Goal: Information Seeking & Learning: Learn about a topic

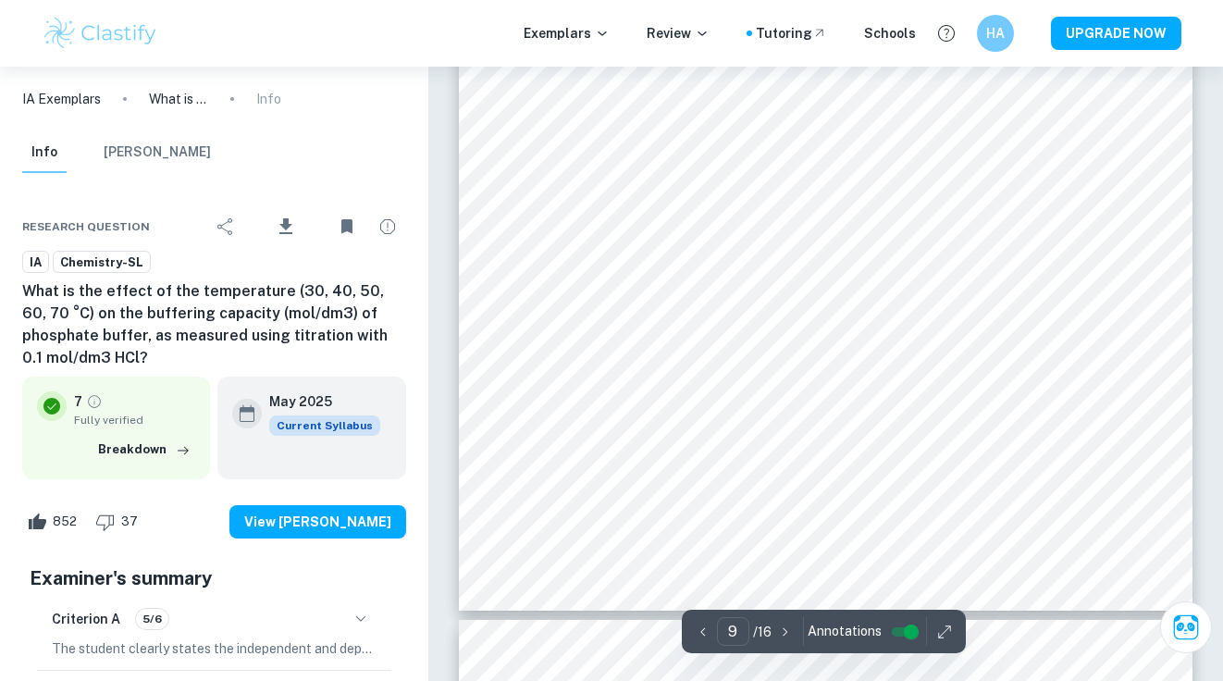
scroll to position [9235, 0]
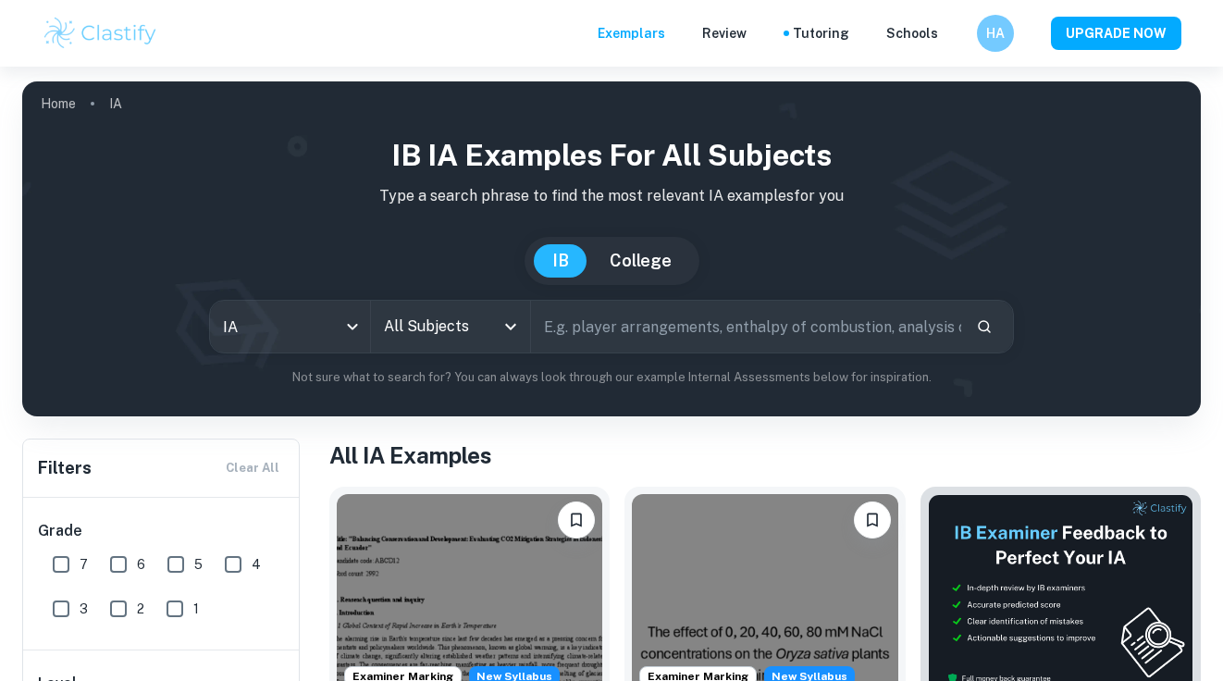
checkbox input "true"
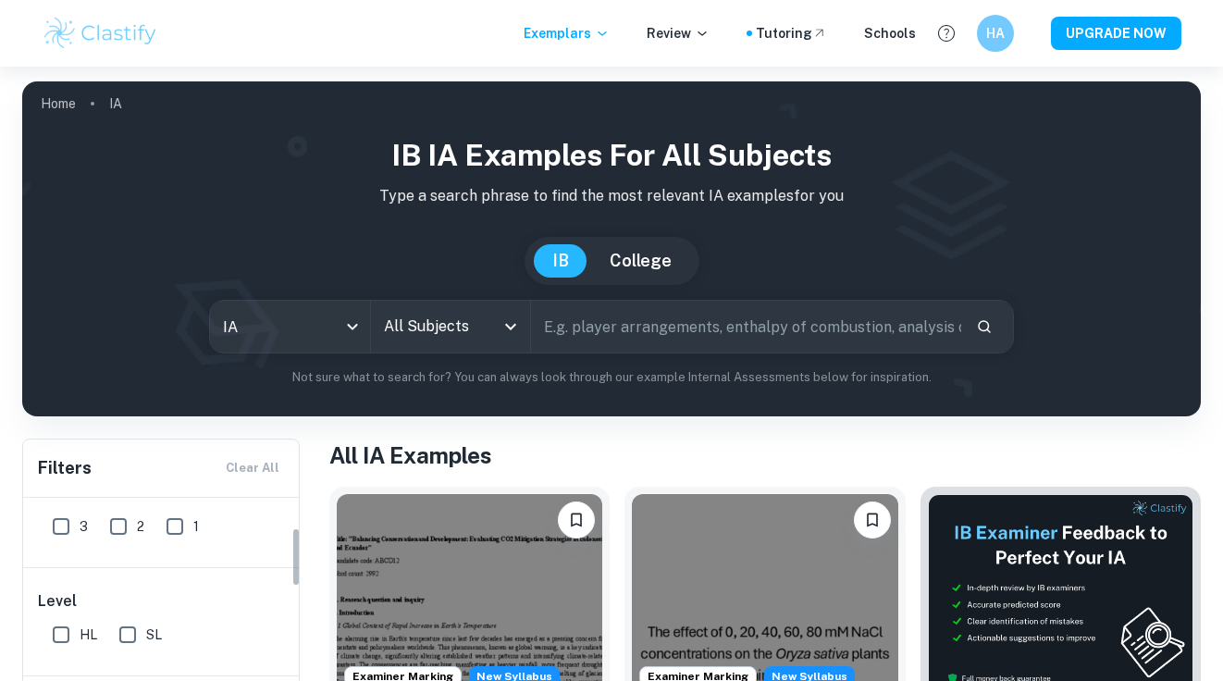
scroll to position [108, 0]
click at [462, 334] on input "All Subjects" at bounding box center [436, 326] width 115 height 35
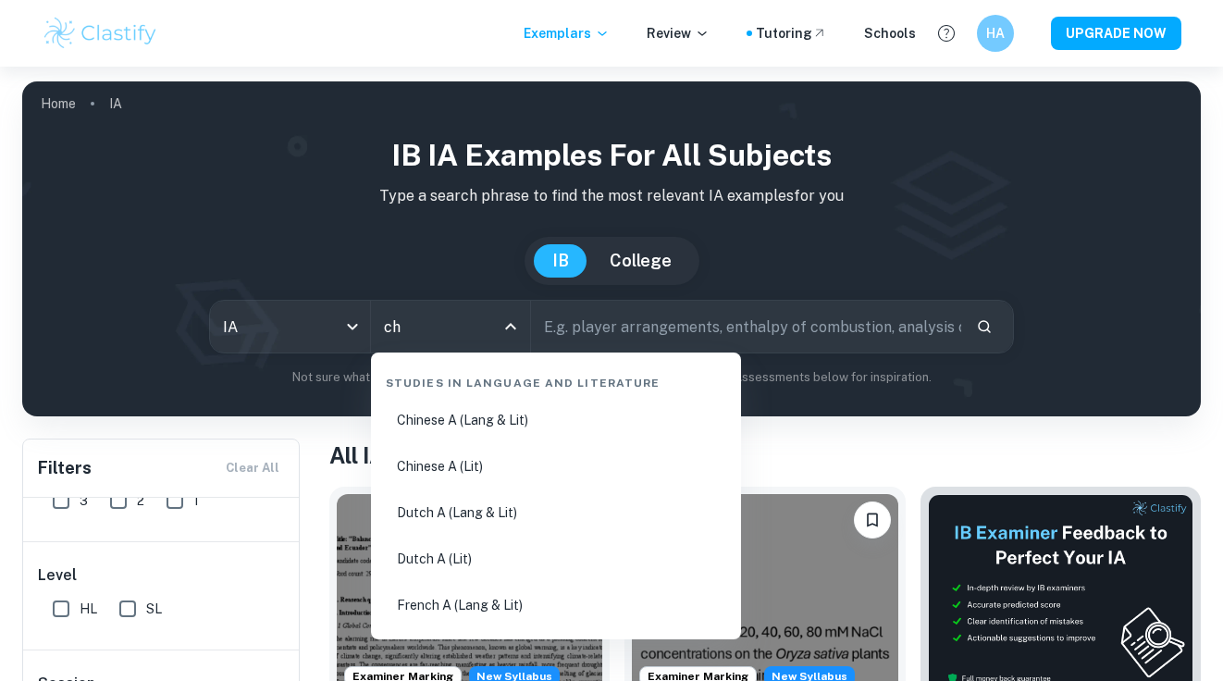
type input "che"
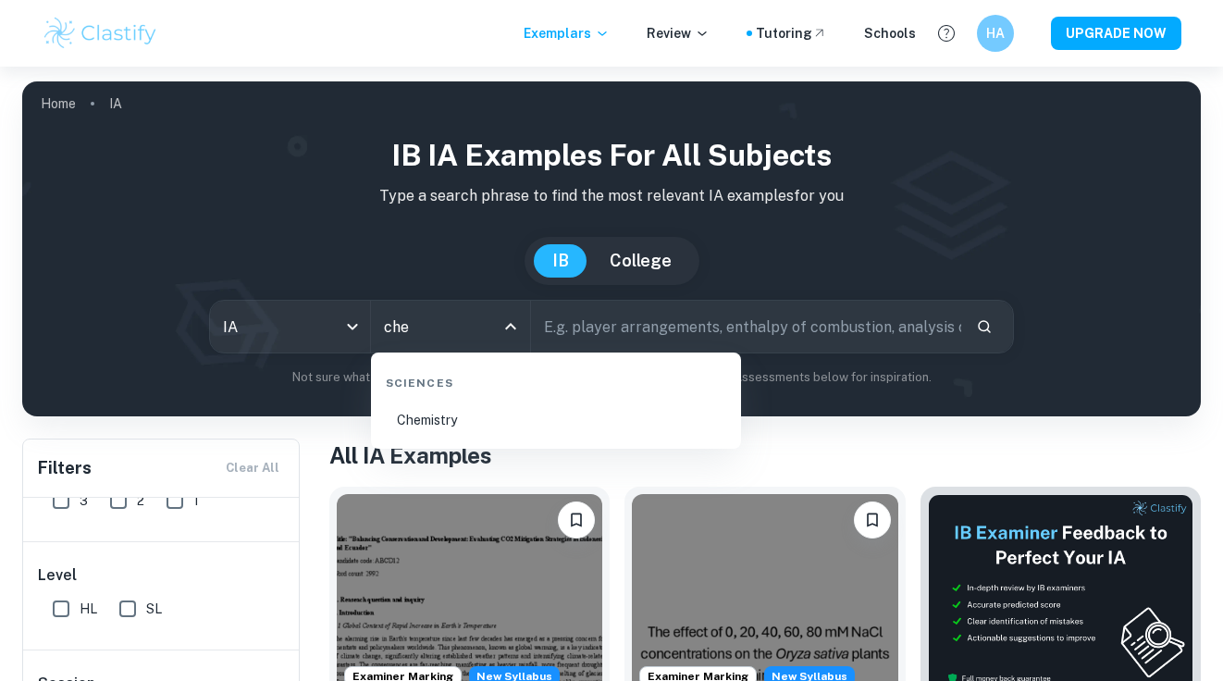
click at [460, 423] on li "Chemistry" at bounding box center [555, 420] width 355 height 43
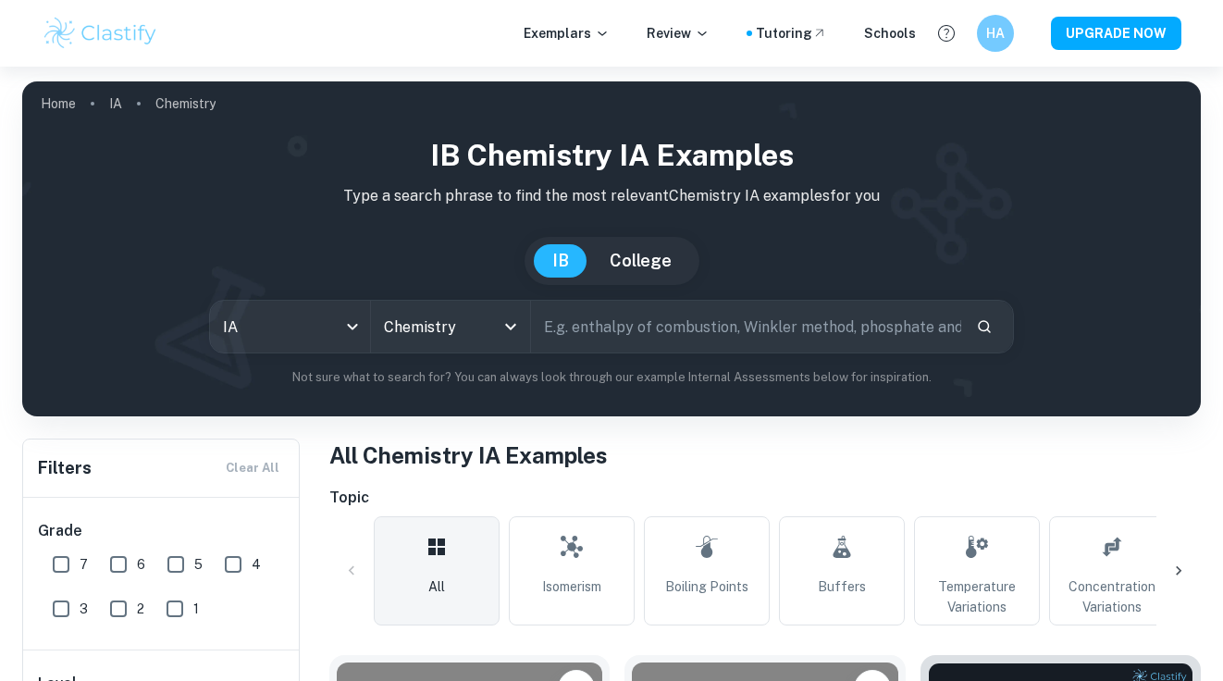
click at [658, 339] on input "text" at bounding box center [745, 327] width 429 height 52
type input "Dissociation constant"
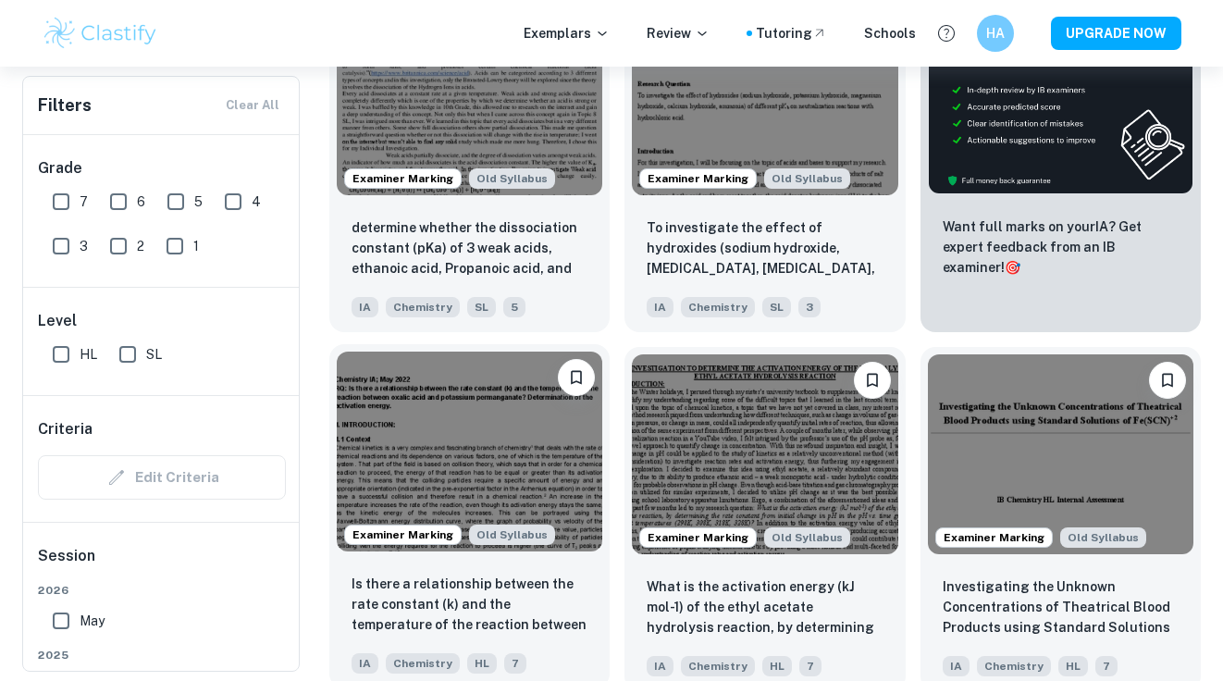
scroll to position [651, 0]
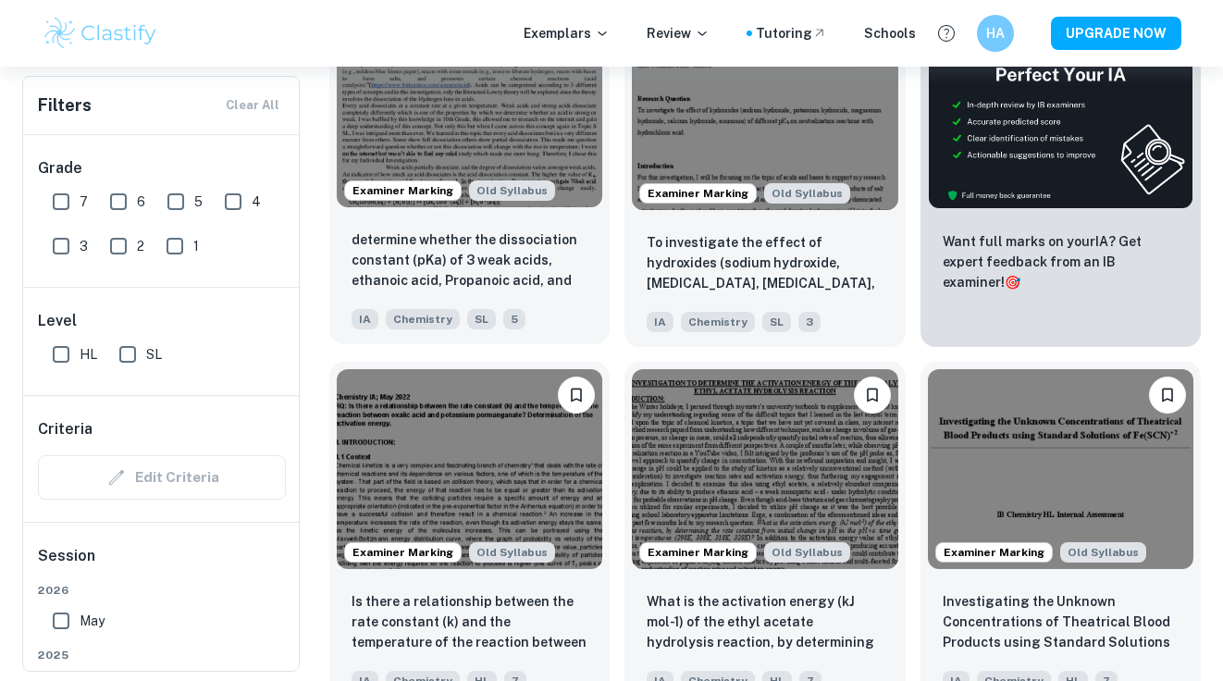
click at [557, 161] on img at bounding box center [469, 107] width 265 height 199
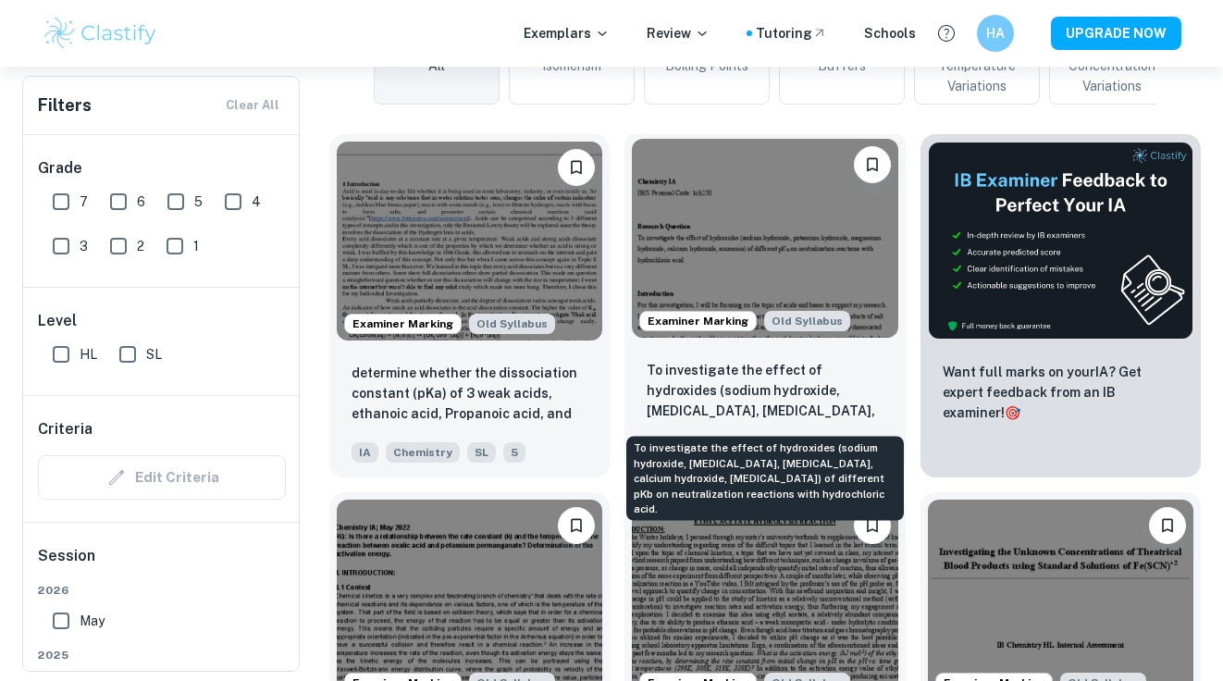
scroll to position [512, 0]
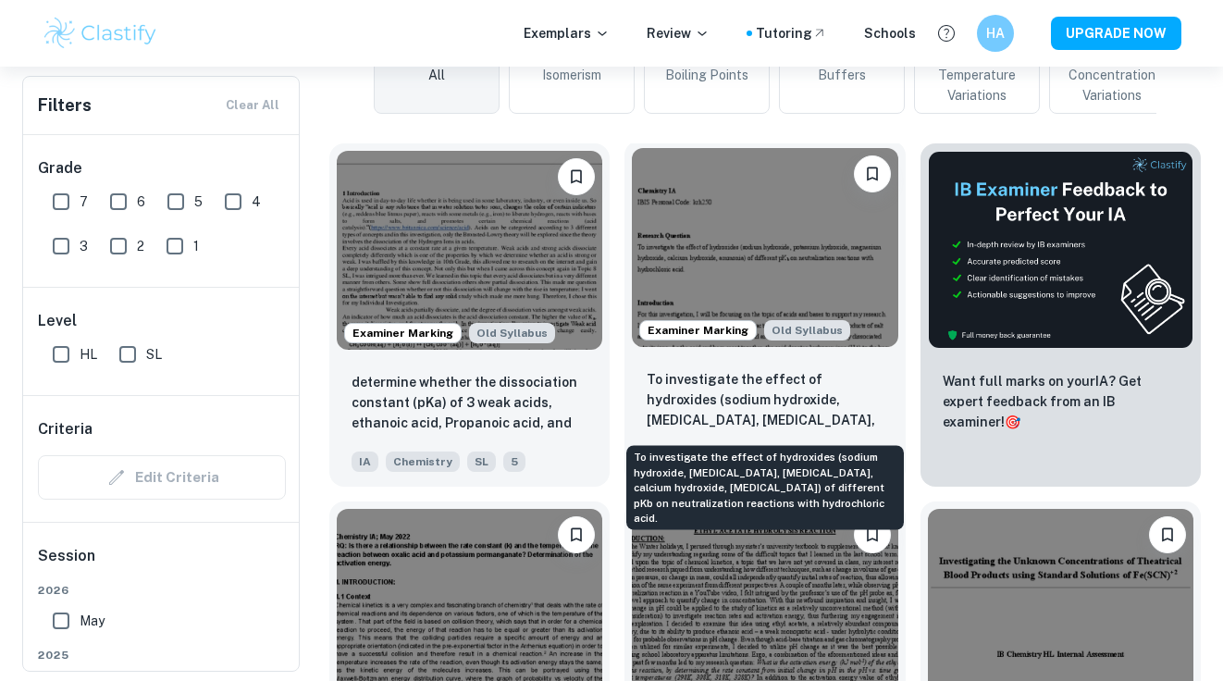
click at [800, 276] on img at bounding box center [764, 247] width 265 height 199
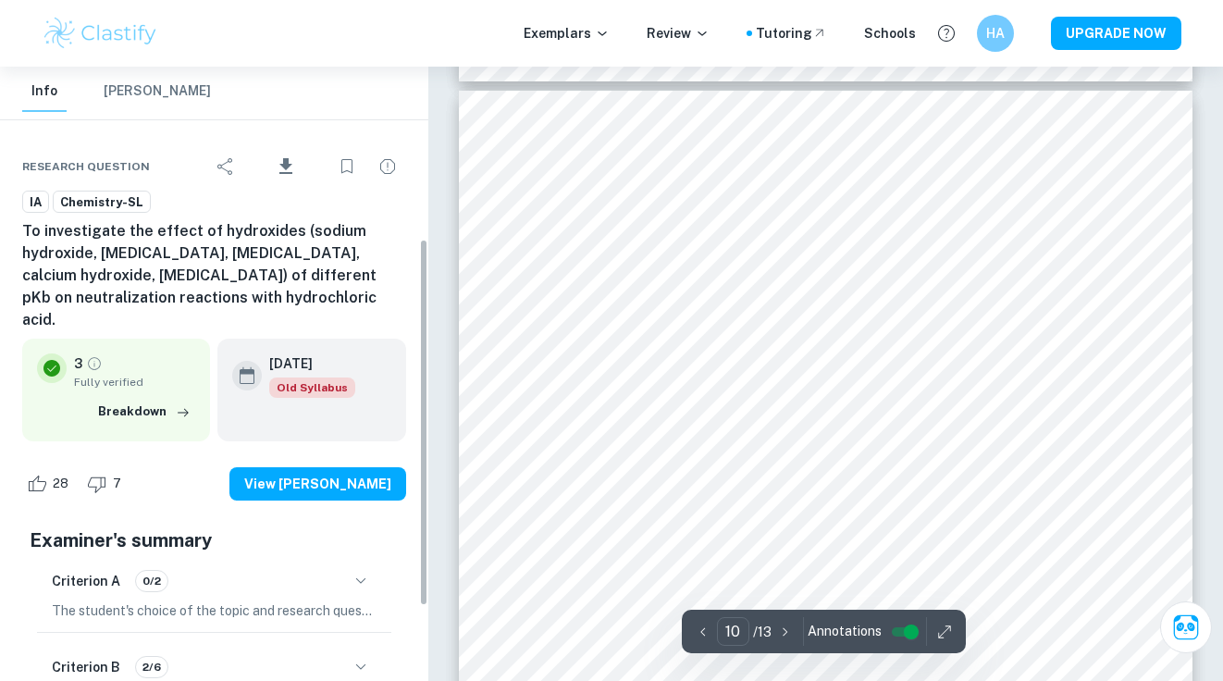
scroll to position [317, 0]
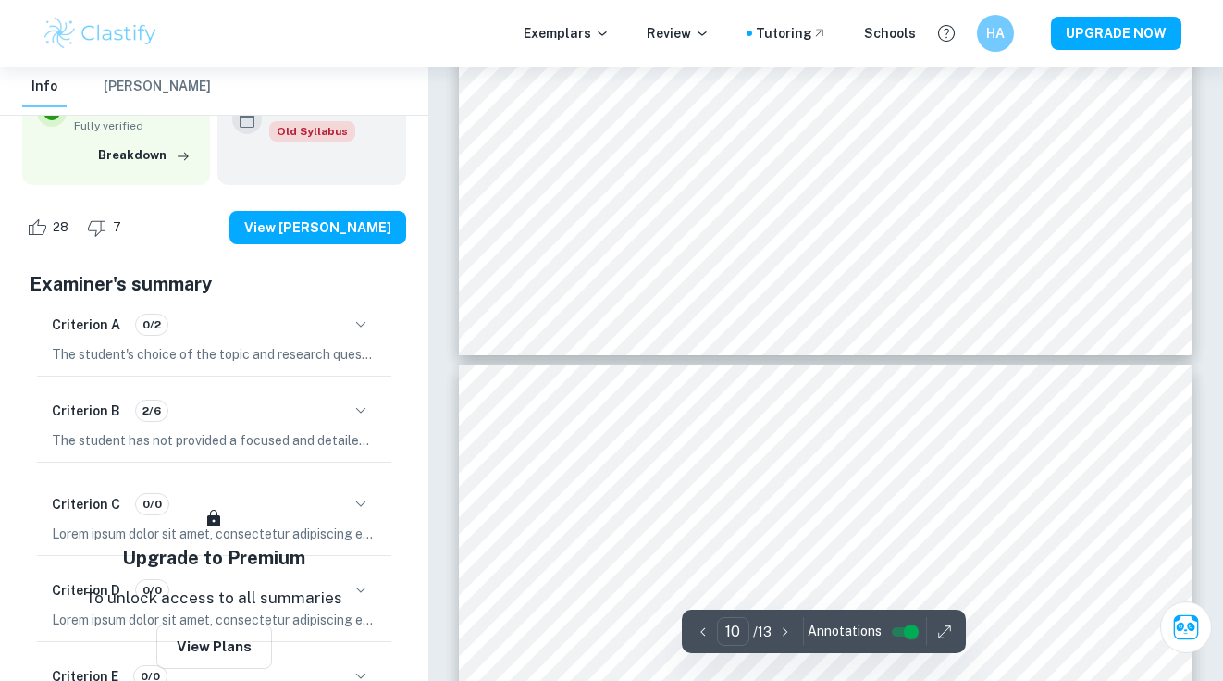
type input "9"
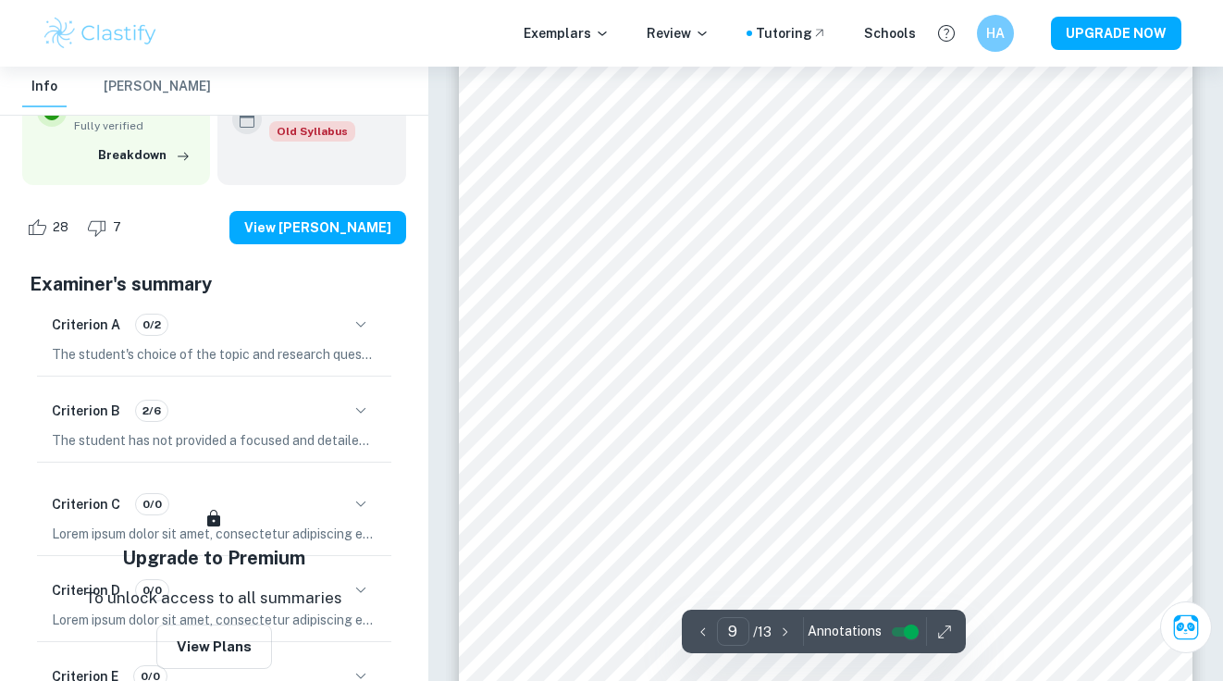
scroll to position [8344, 0]
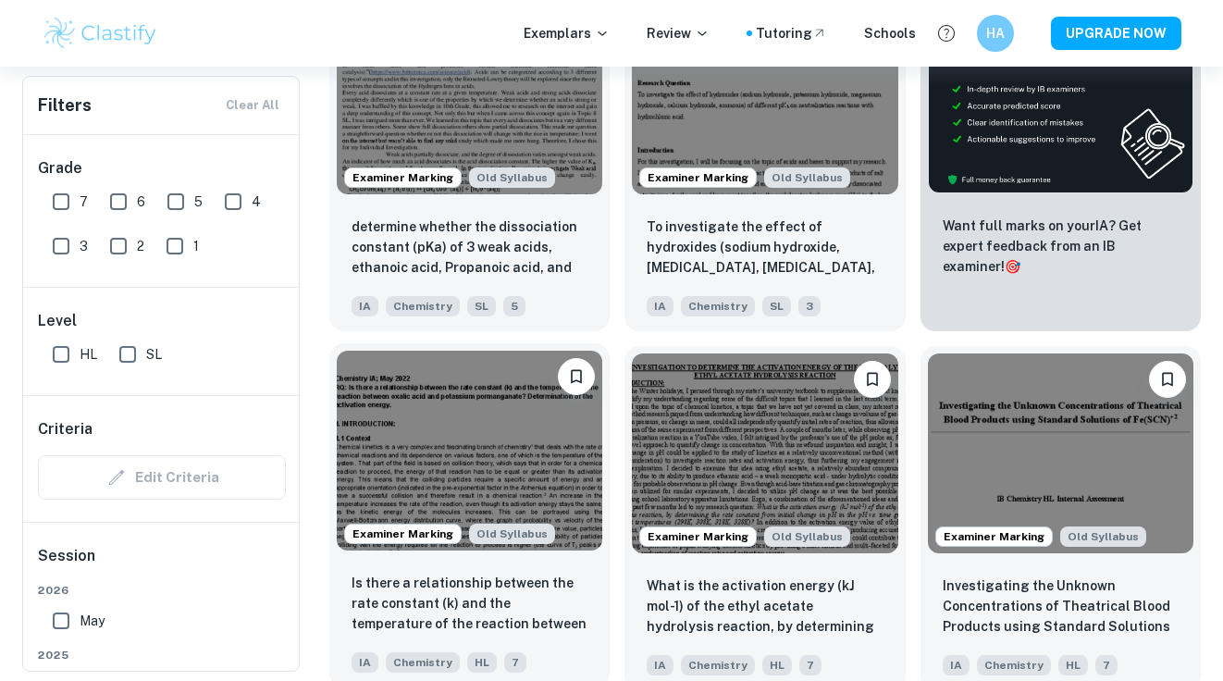
scroll to position [688, 0]
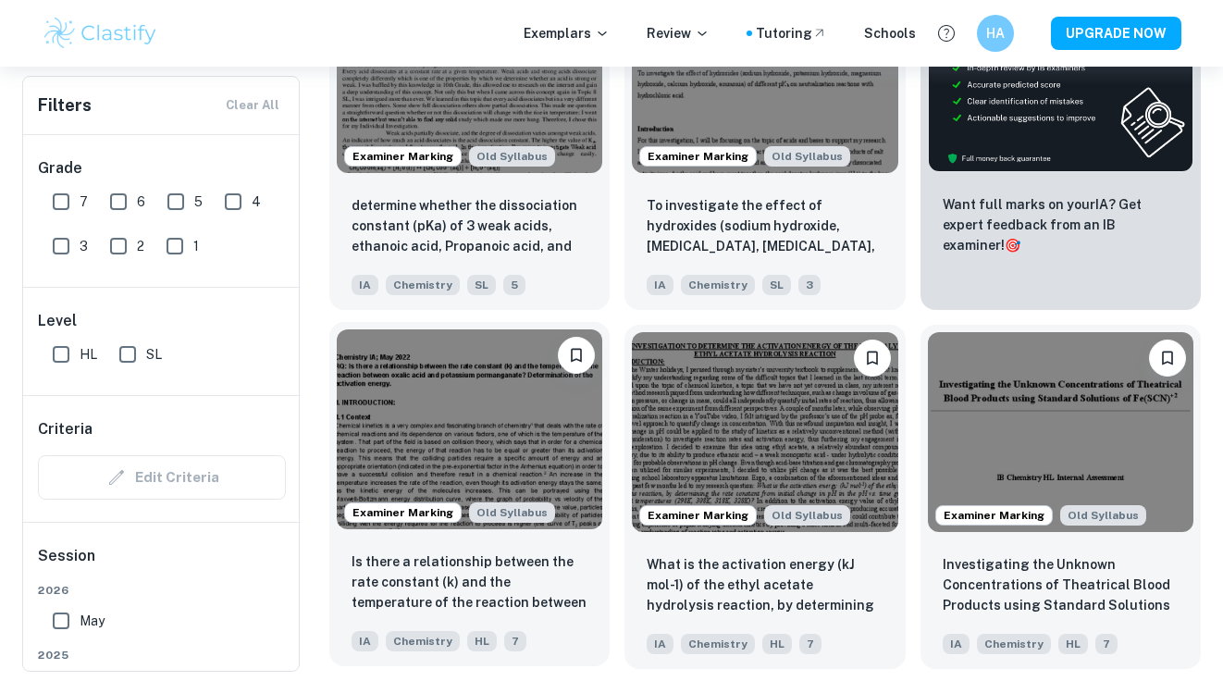
click at [435, 431] on img at bounding box center [469, 428] width 265 height 199
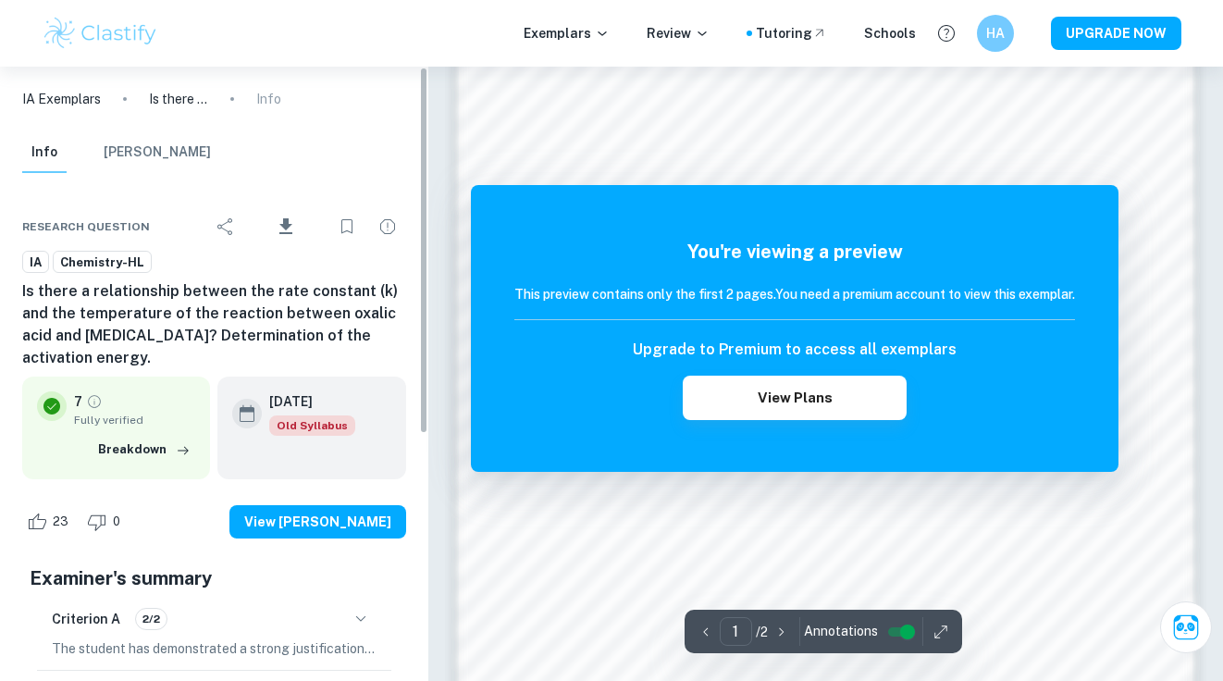
scroll to position [1523, 0]
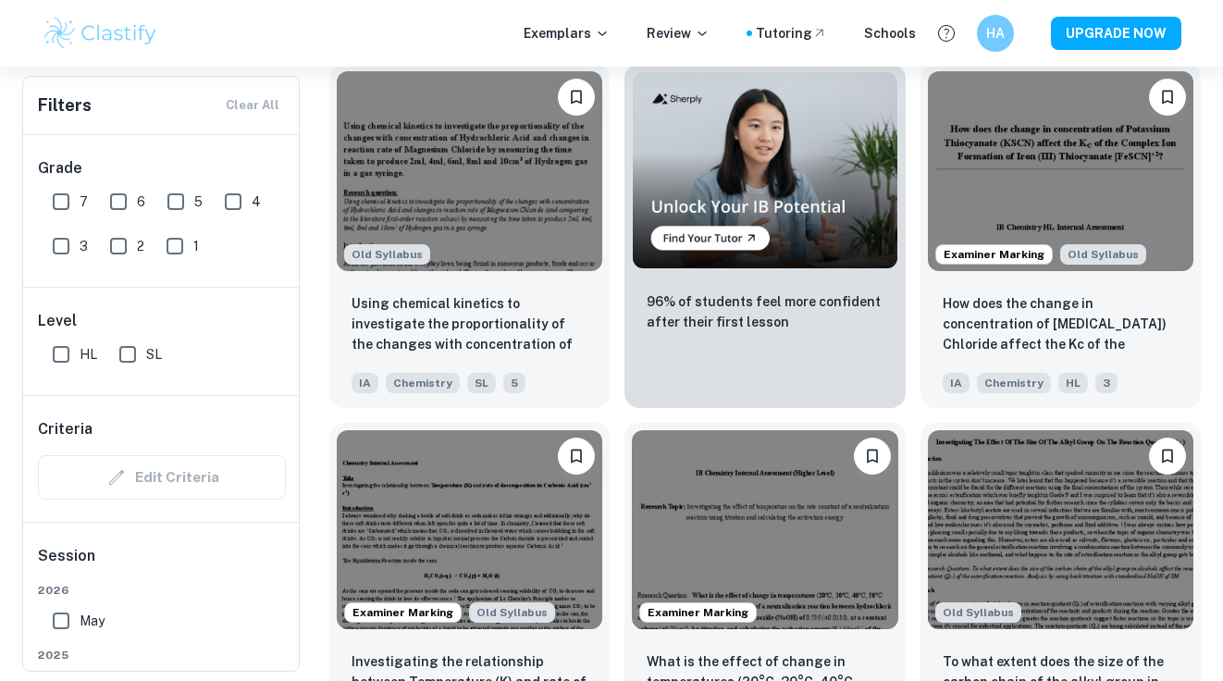
scroll to position [3102, 0]
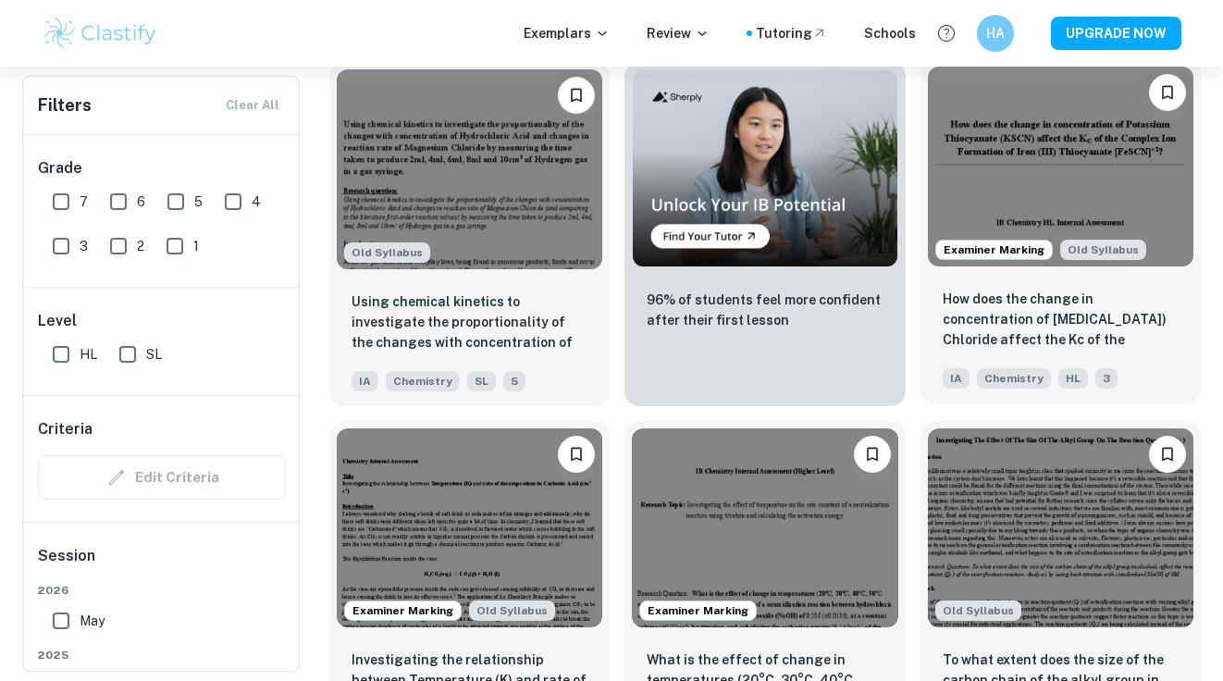
click at [1026, 142] on img at bounding box center [1060, 166] width 265 height 199
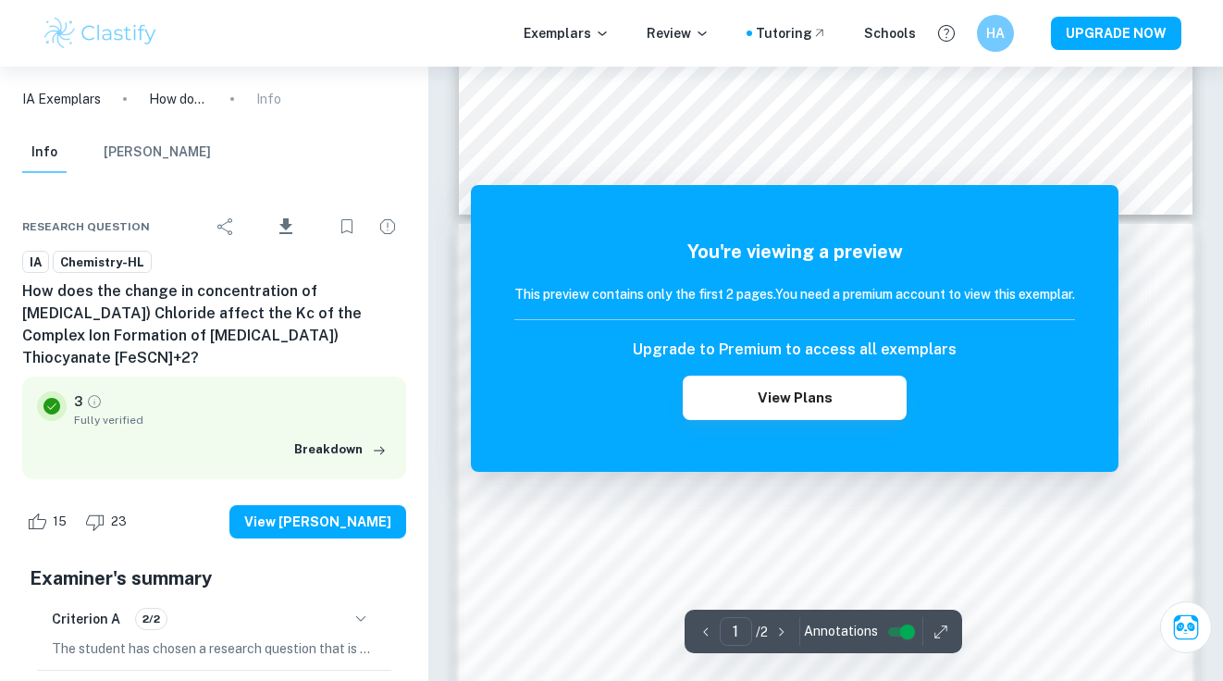
scroll to position [909, 0]
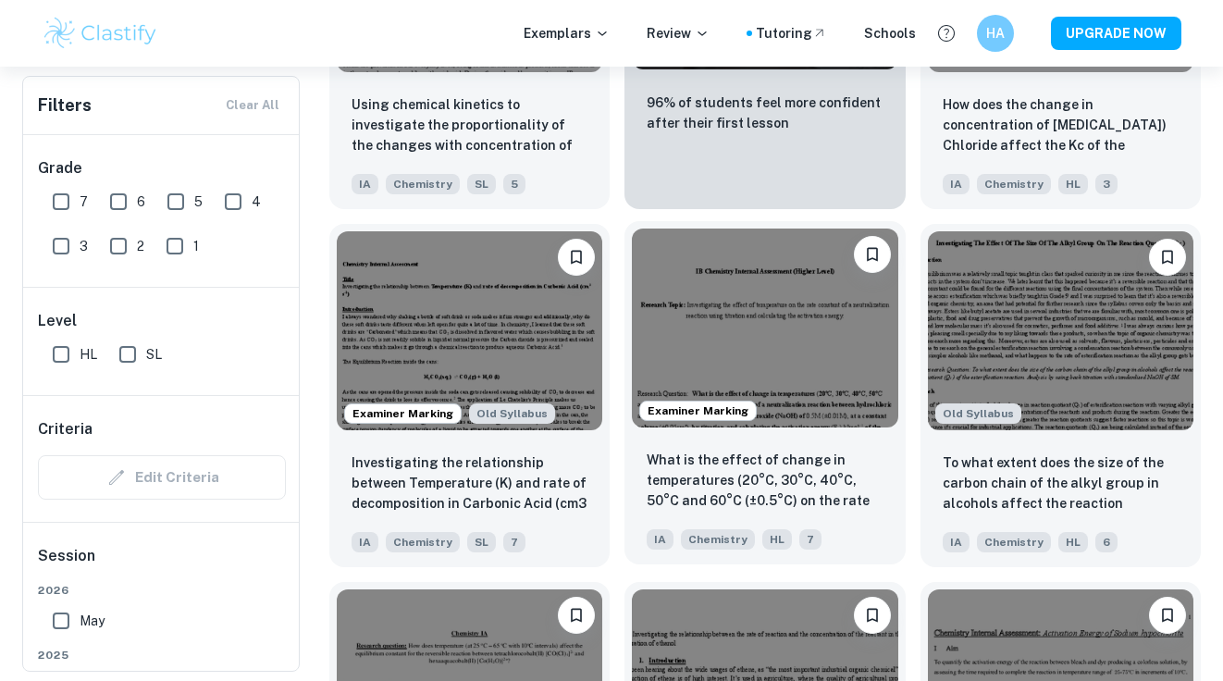
scroll to position [3303, 0]
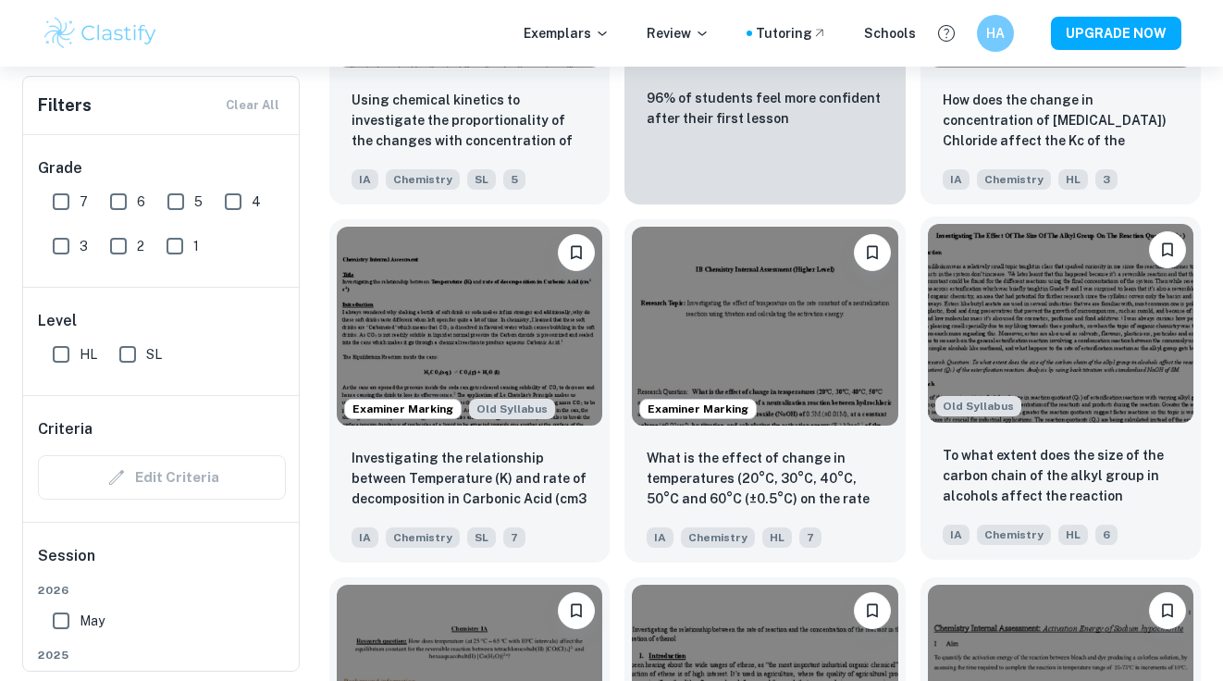
click at [1049, 274] on img at bounding box center [1060, 323] width 265 height 199
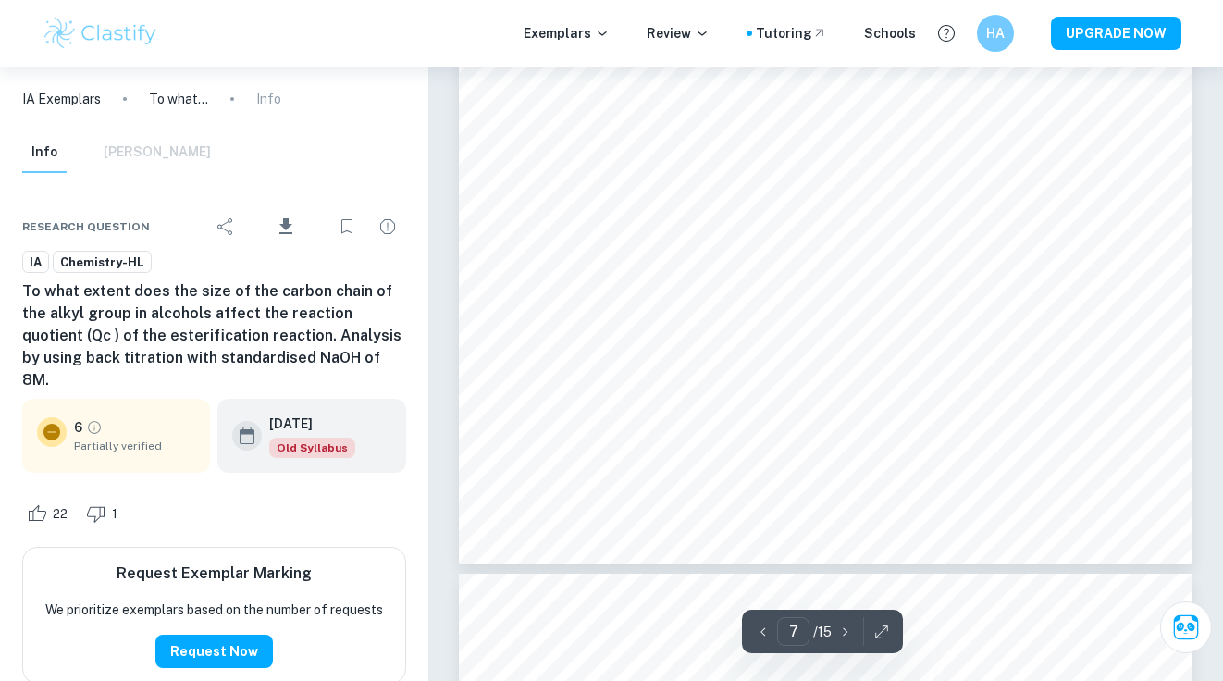
scroll to position [6420, 0]
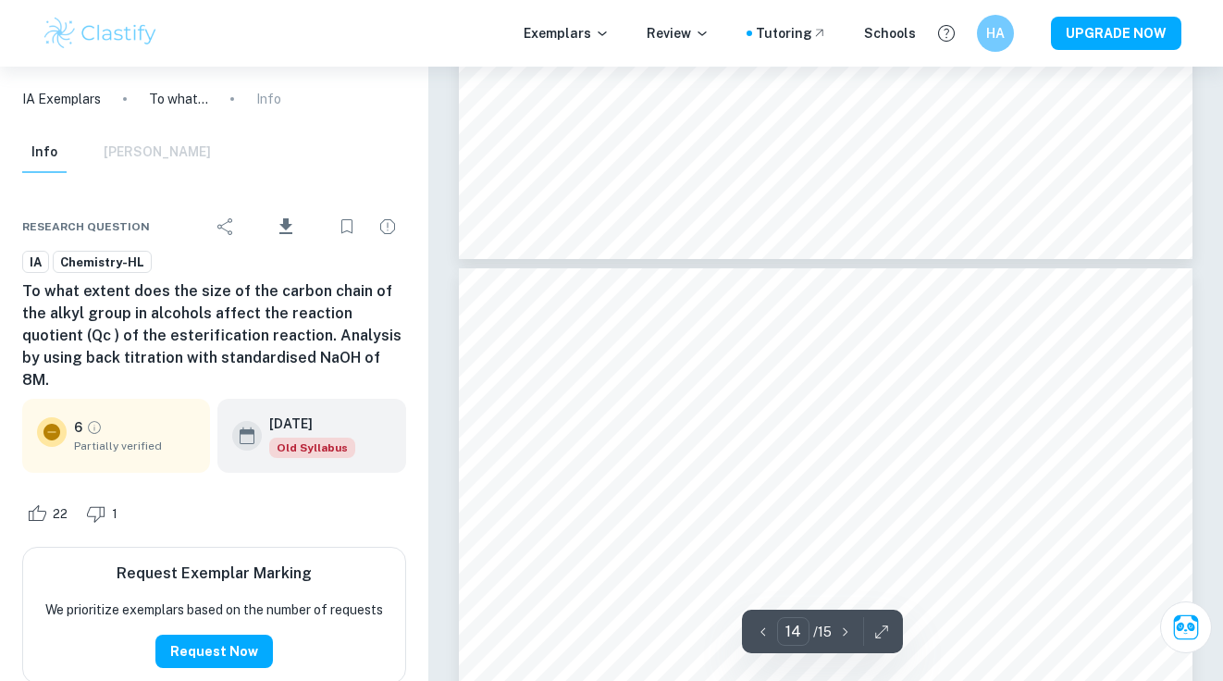
type input "13"
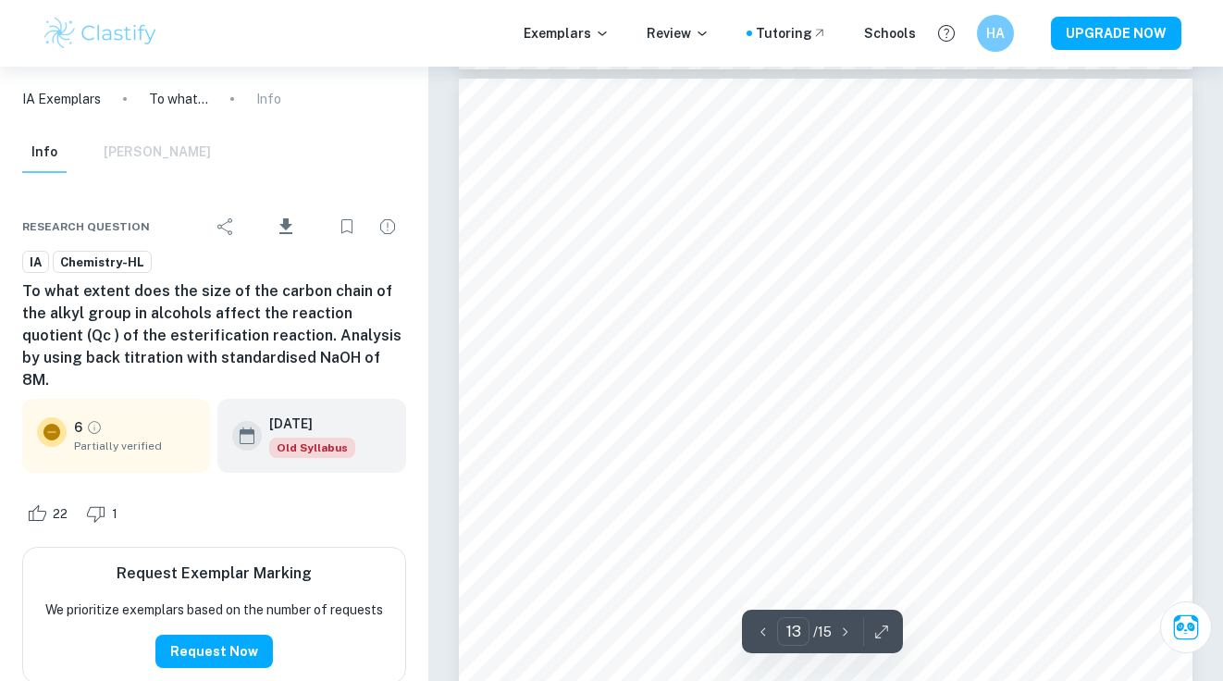
scroll to position [11614, 0]
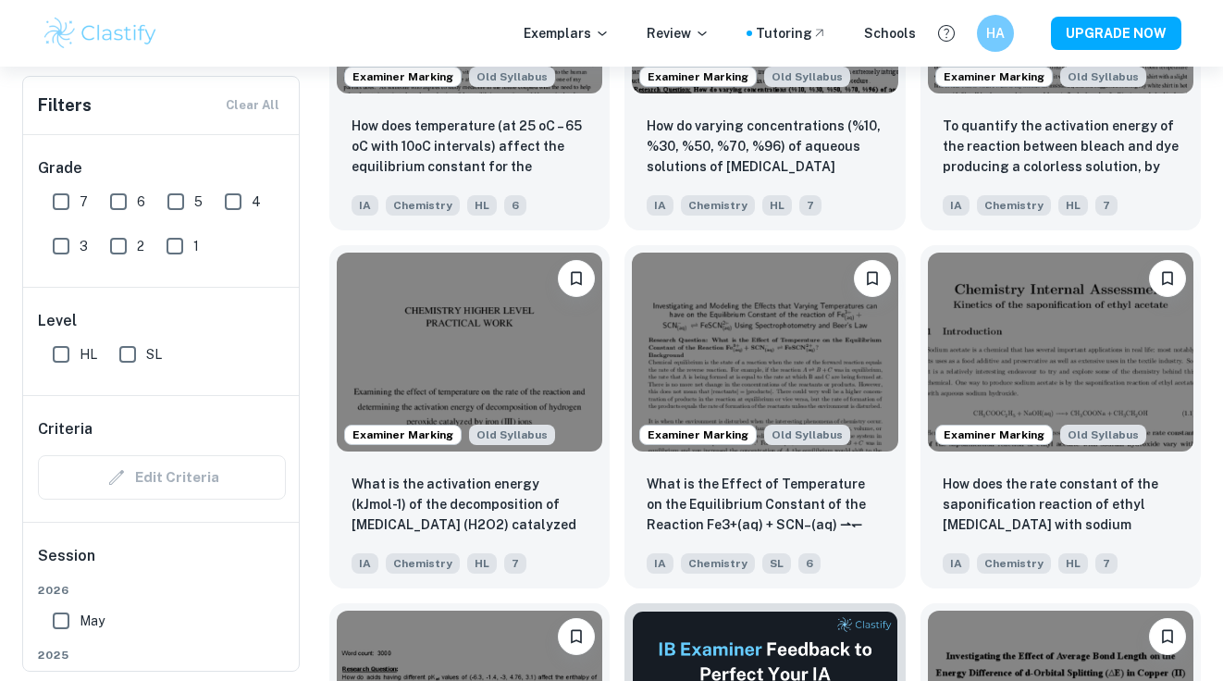
scroll to position [3997, 0]
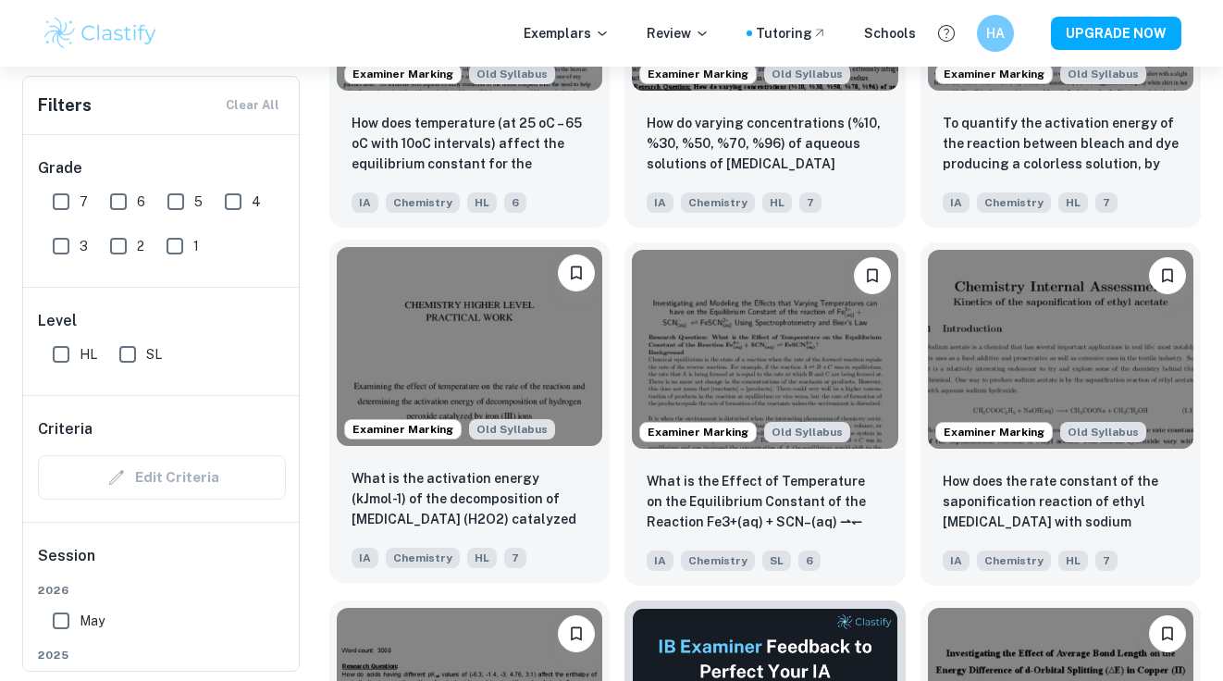
click at [539, 331] on img at bounding box center [469, 346] width 265 height 199
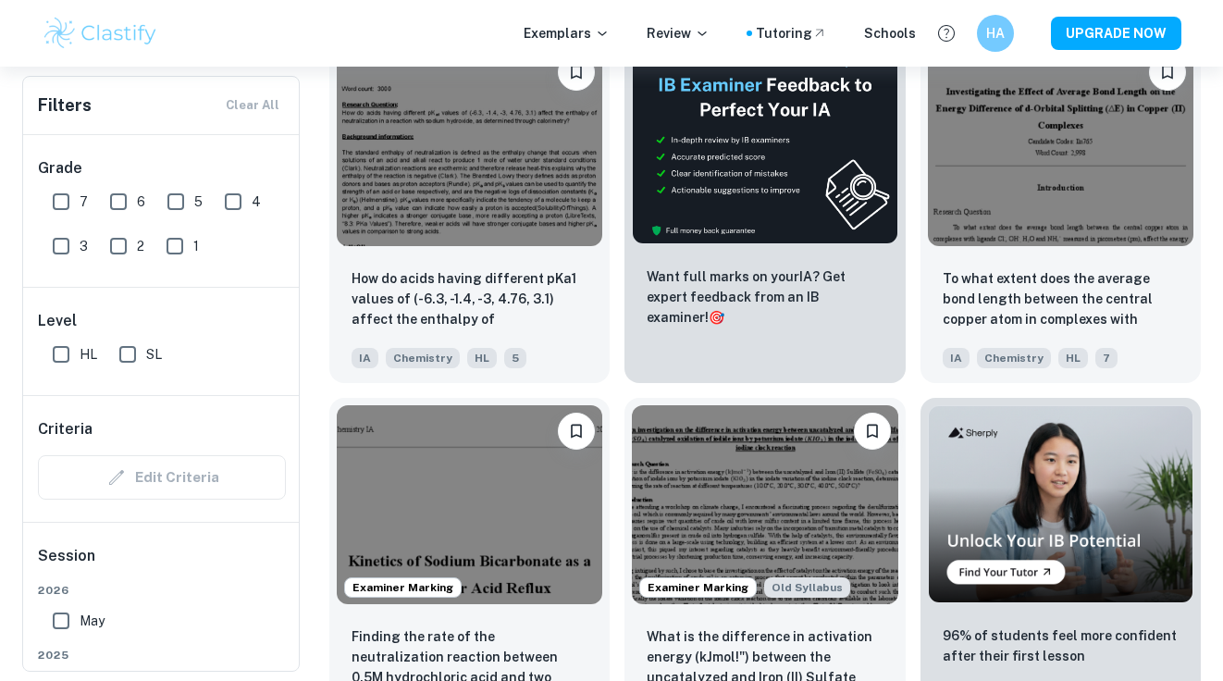
scroll to position [4731, 0]
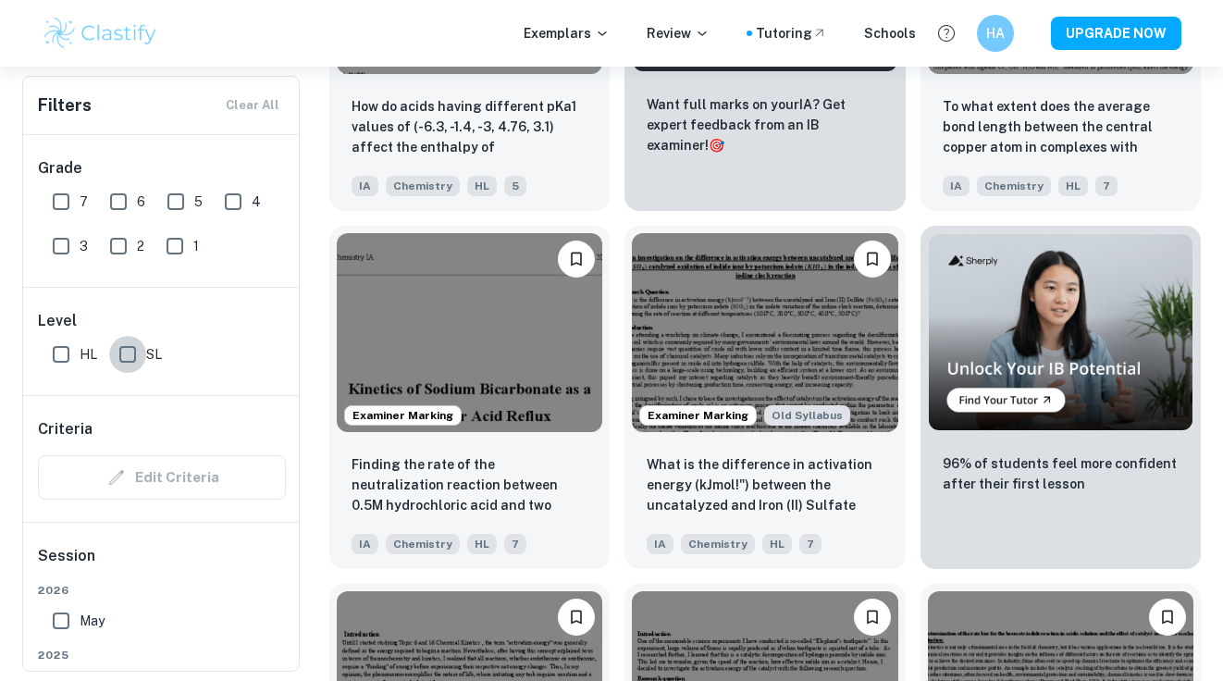
click at [142, 350] on input "SL" at bounding box center [127, 354] width 37 height 37
checkbox input "true"
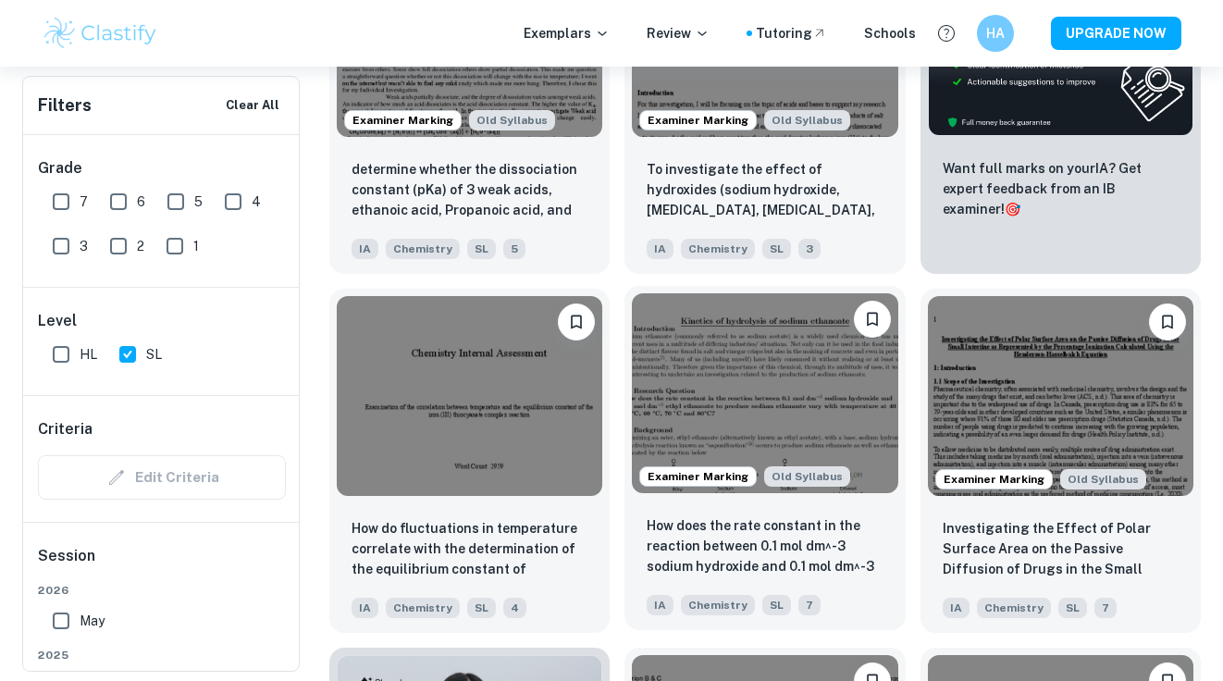
scroll to position [772, 0]
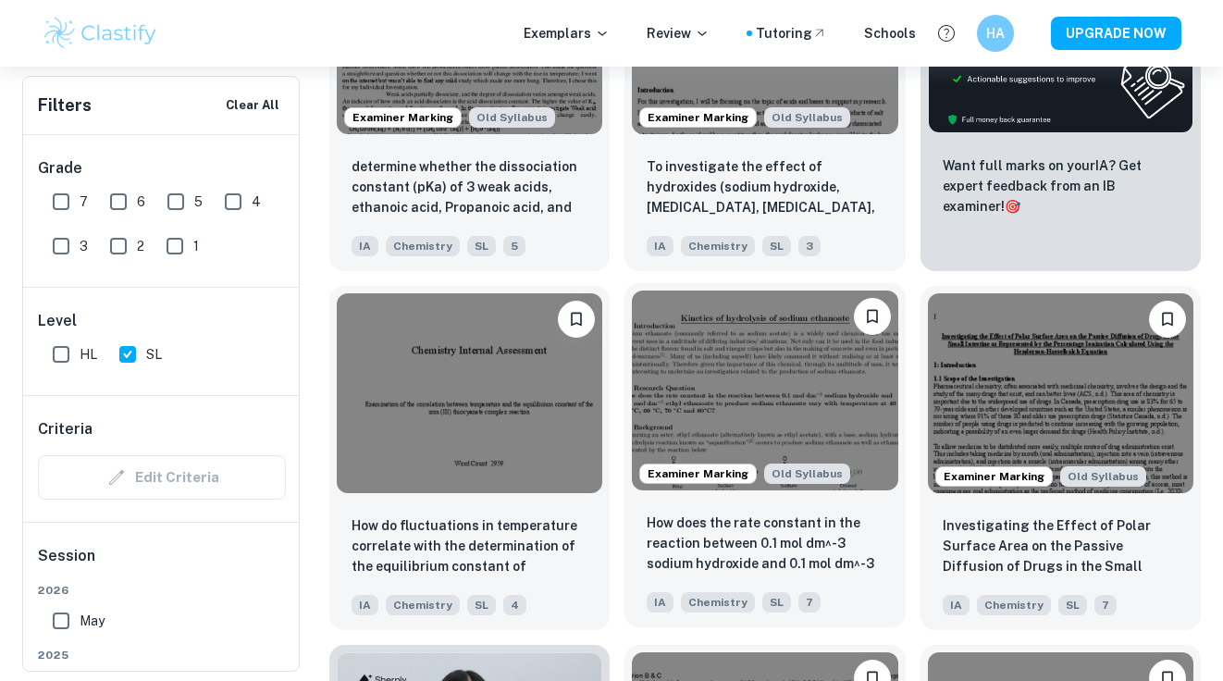
click at [719, 416] on img at bounding box center [764, 389] width 265 height 199
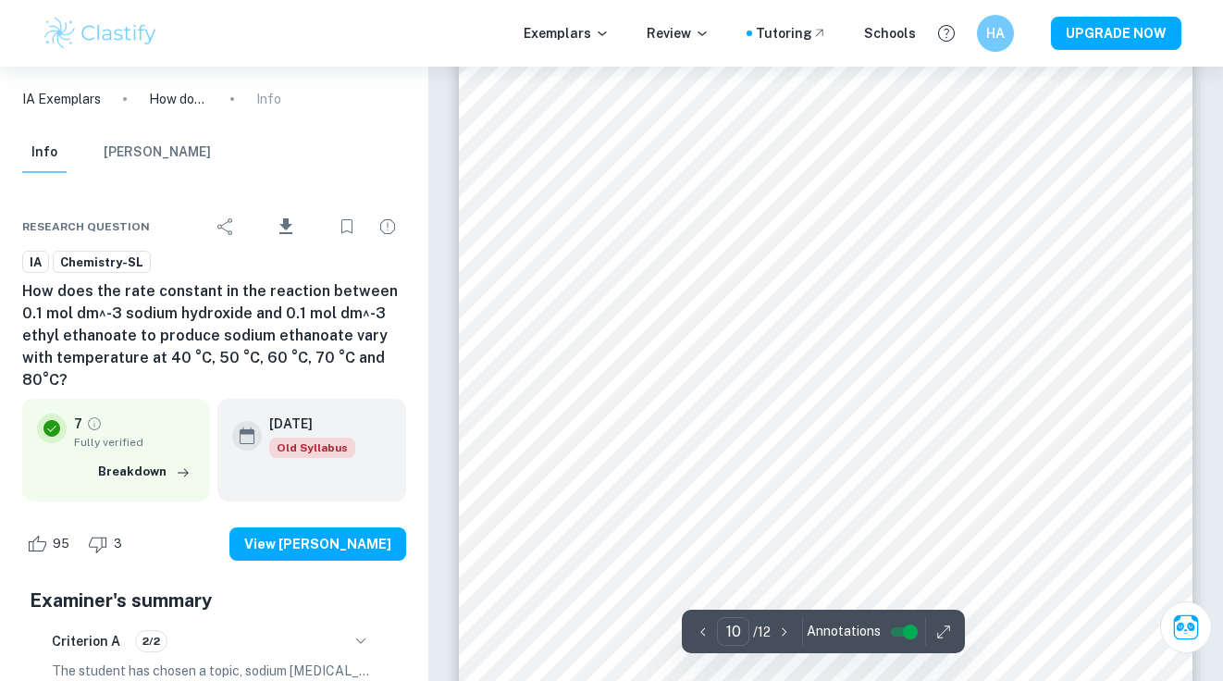
scroll to position [10013, 0]
type input "11"
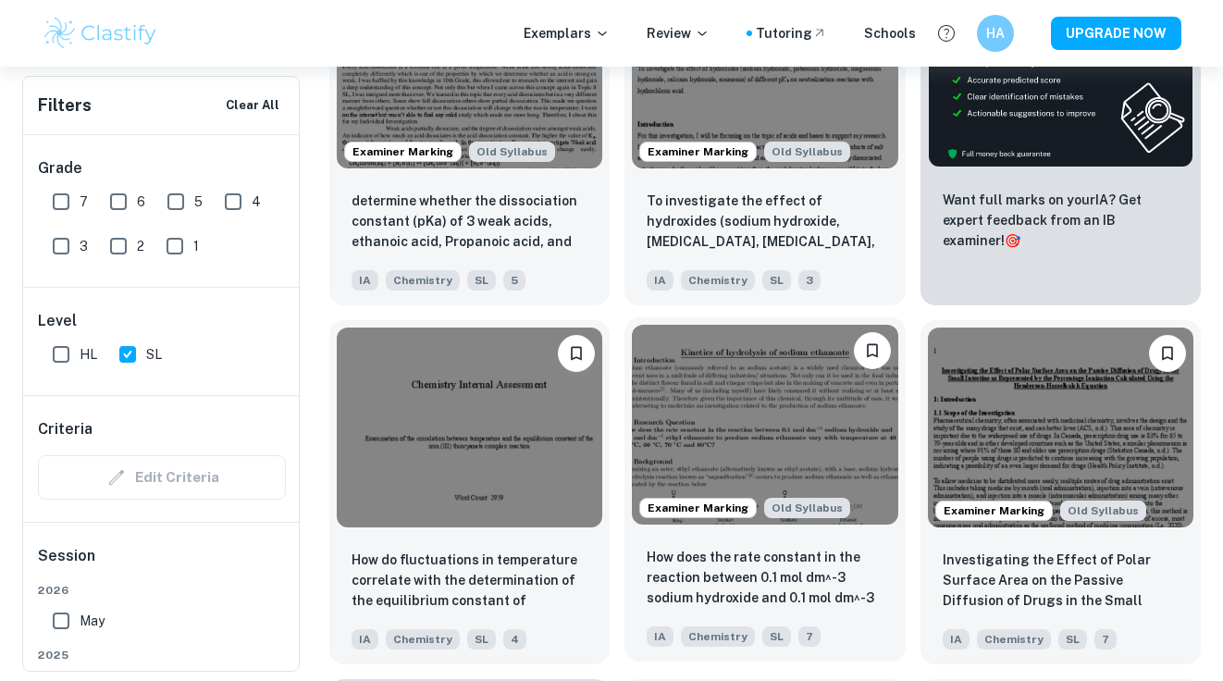
scroll to position [729, 0]
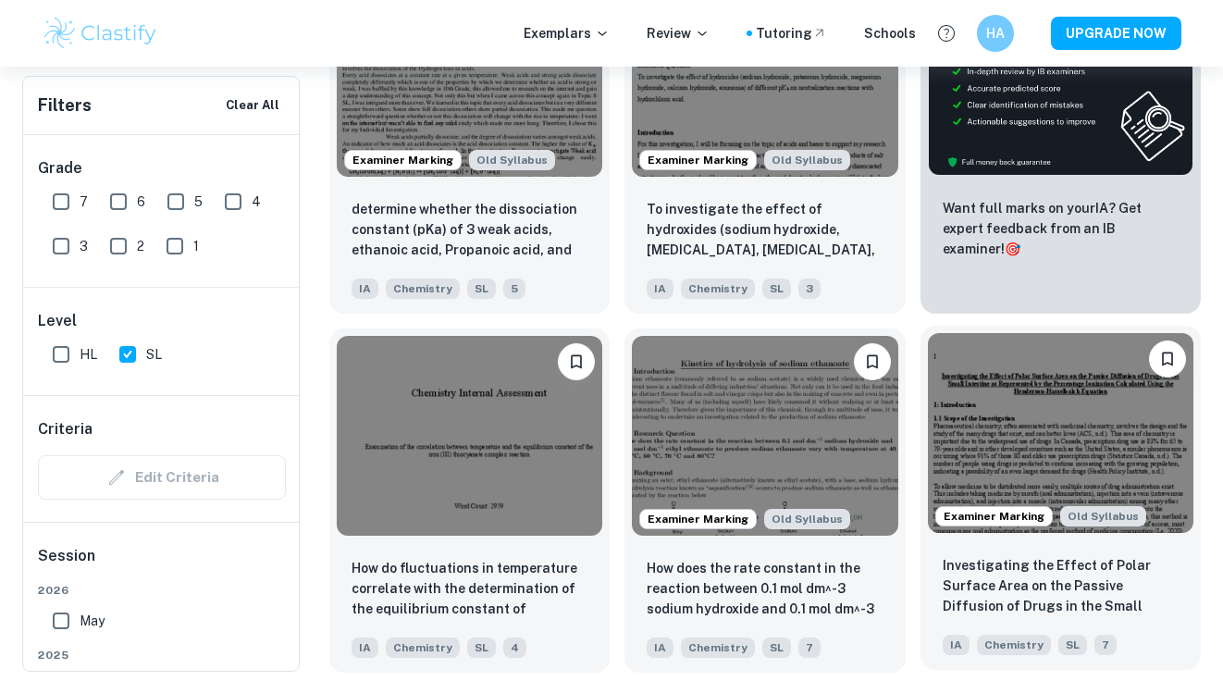
click at [957, 440] on img at bounding box center [1060, 432] width 265 height 199
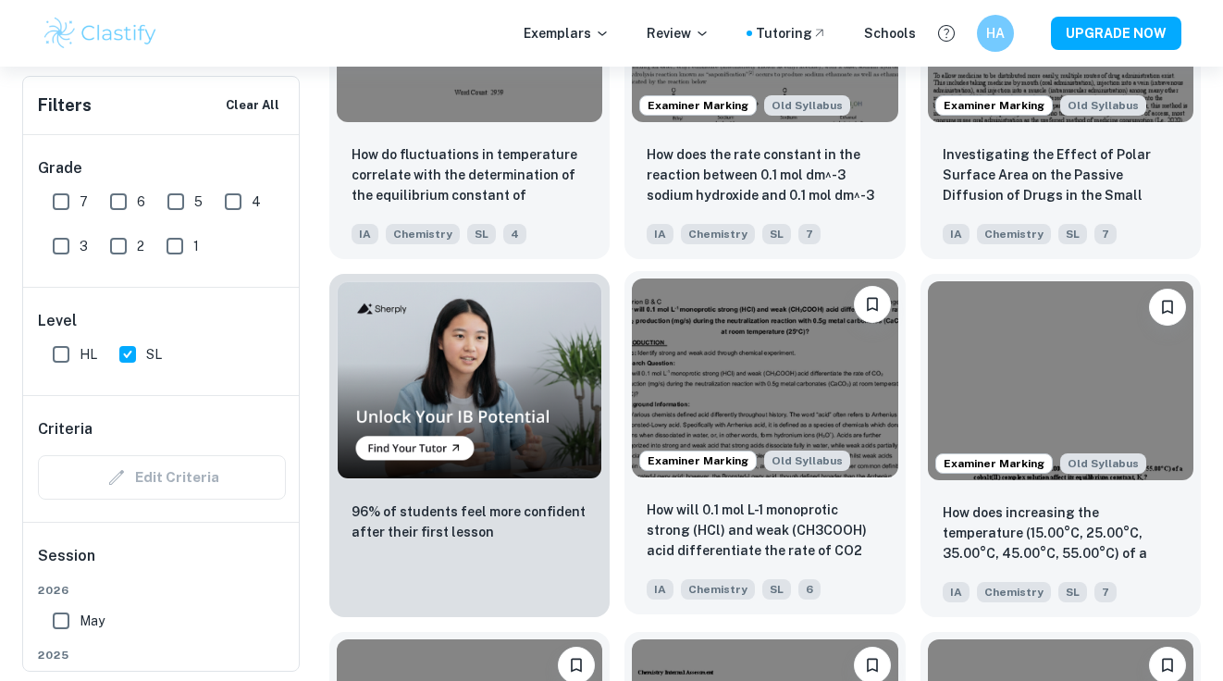
scroll to position [1269, 0]
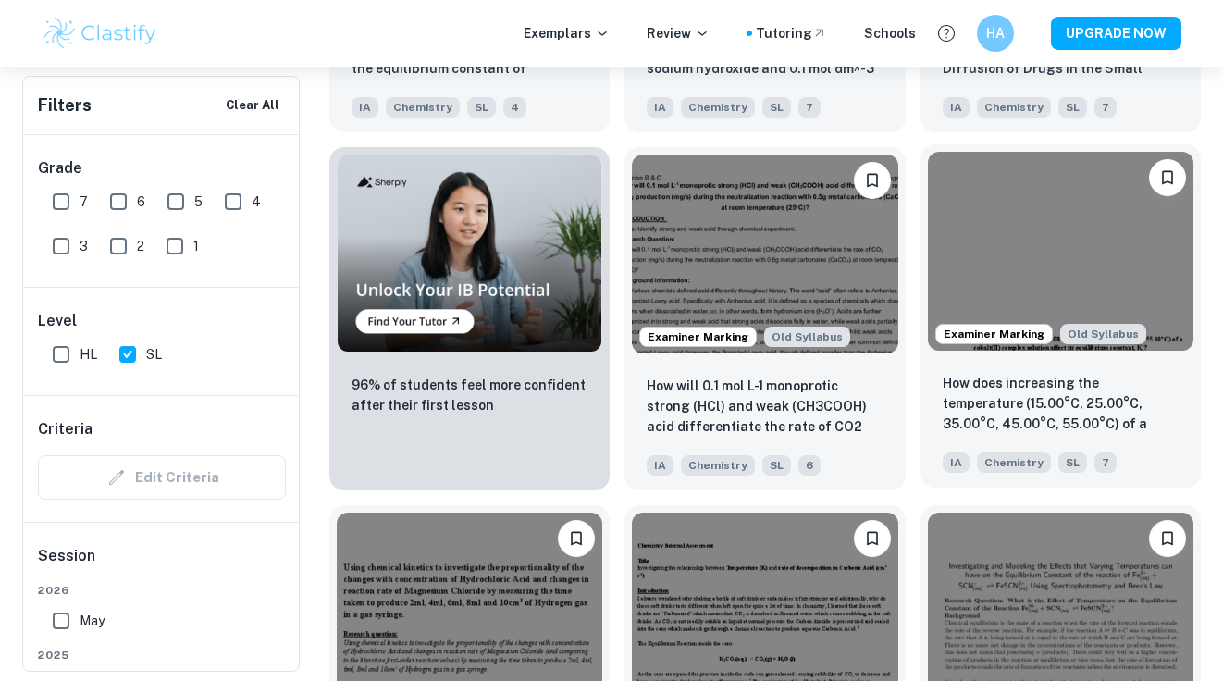
click at [1101, 268] on img at bounding box center [1060, 251] width 265 height 199
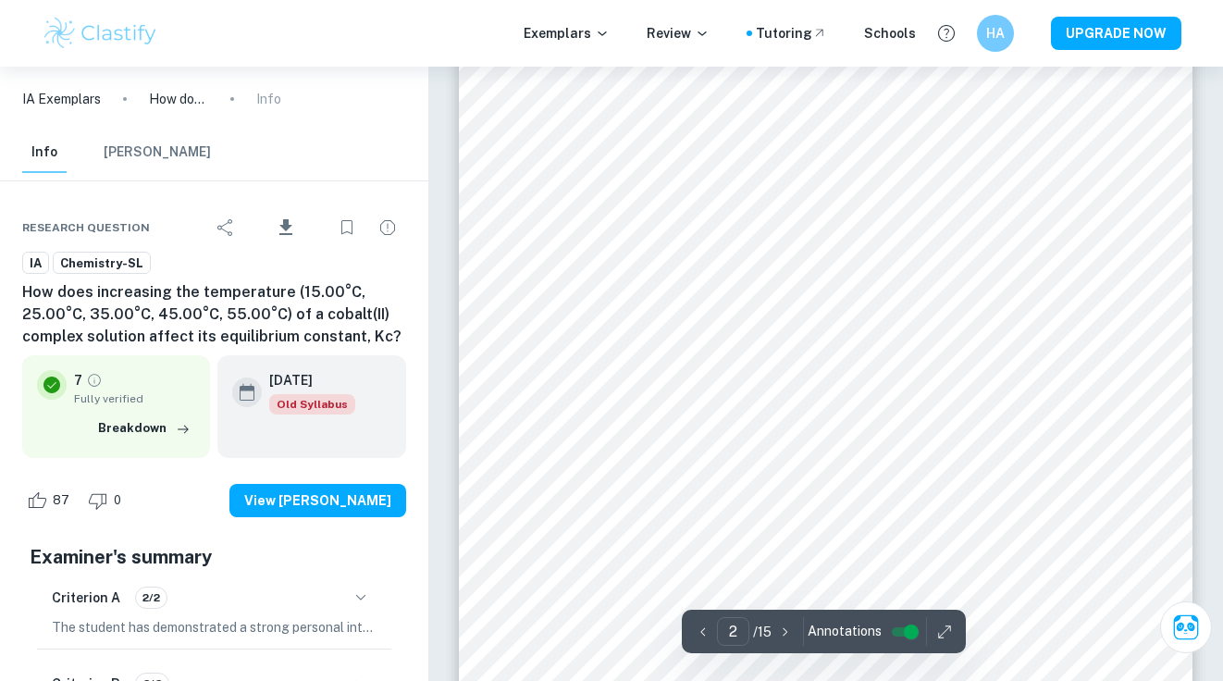
scroll to position [1244, 1]
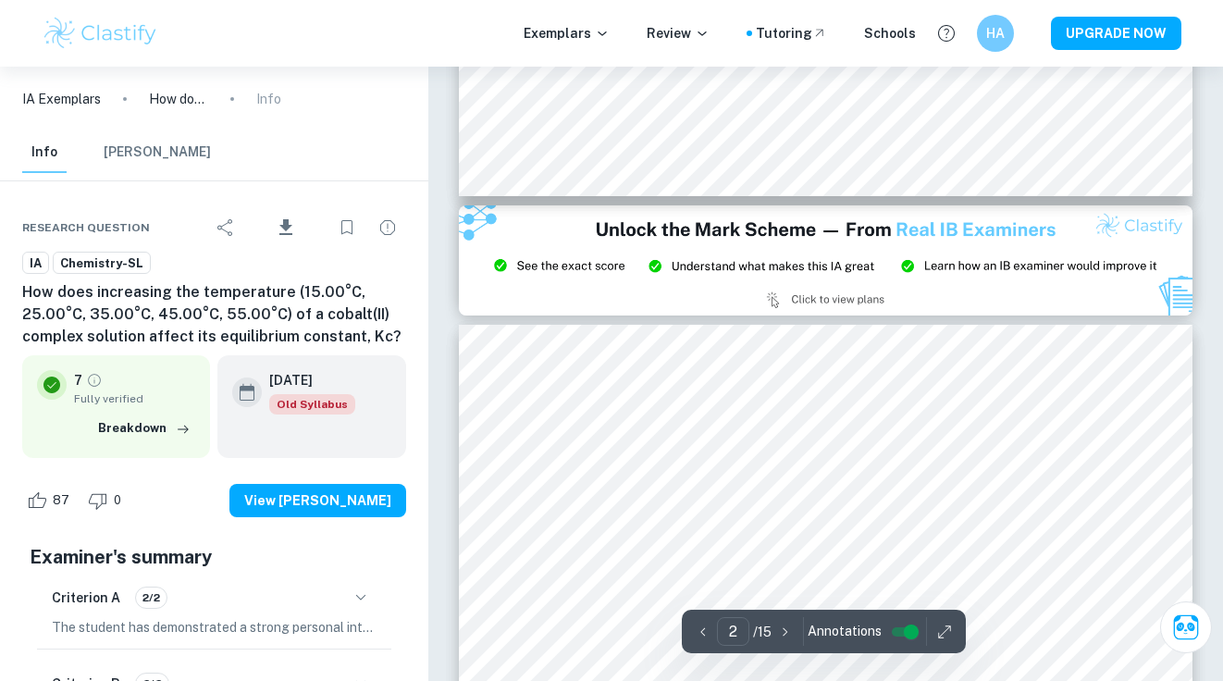
type input "3"
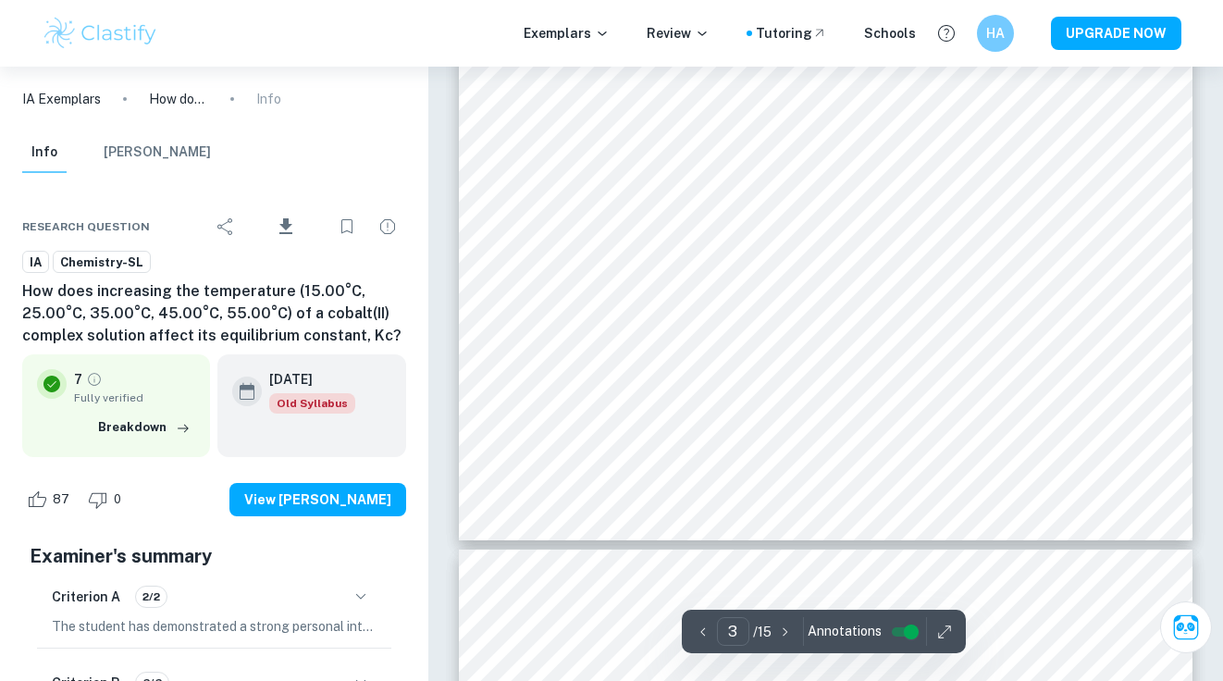
scroll to position [2695, 0]
